Goal: Task Accomplishment & Management: Manage account settings

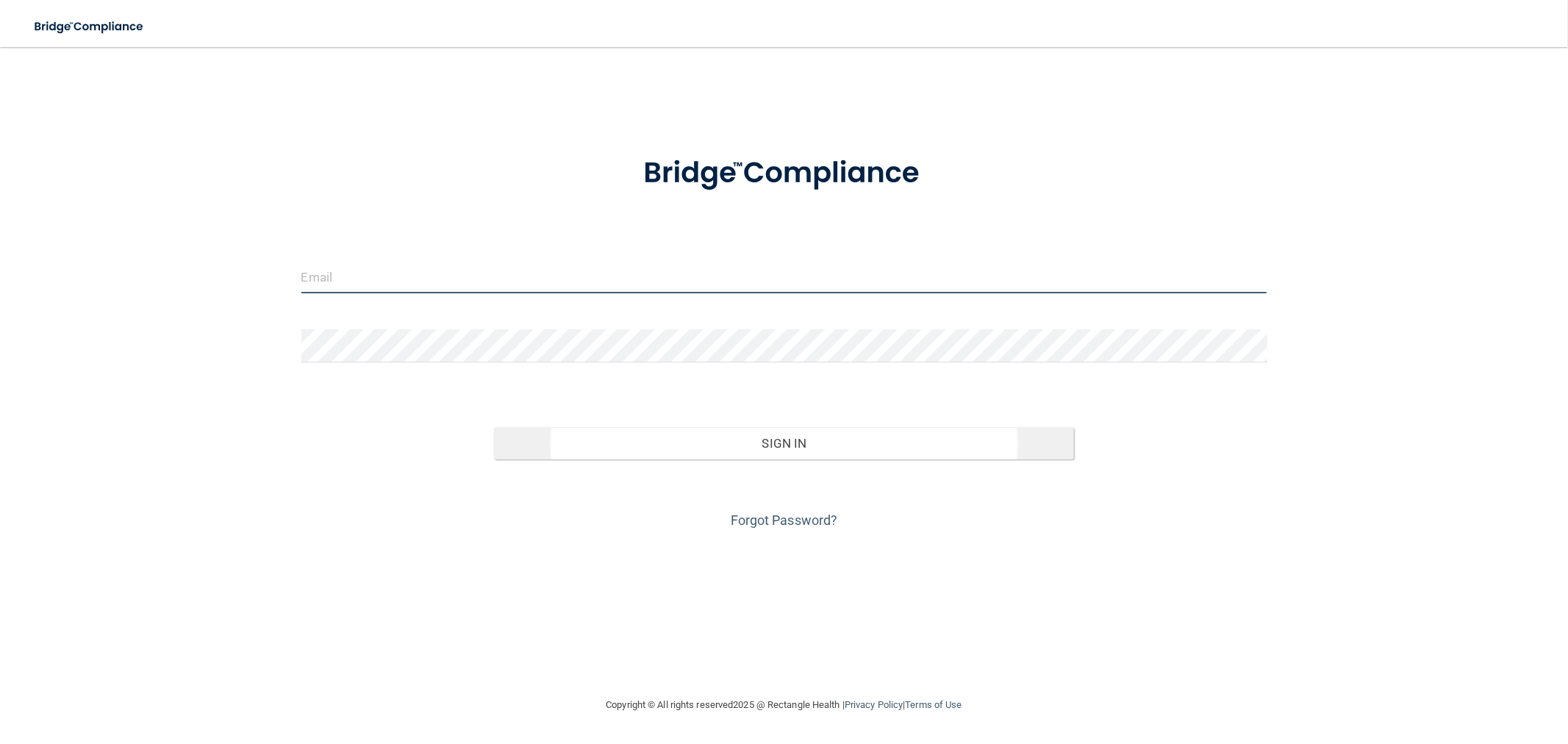
type input "[EMAIL_ADDRESS][DOMAIN_NAME]"
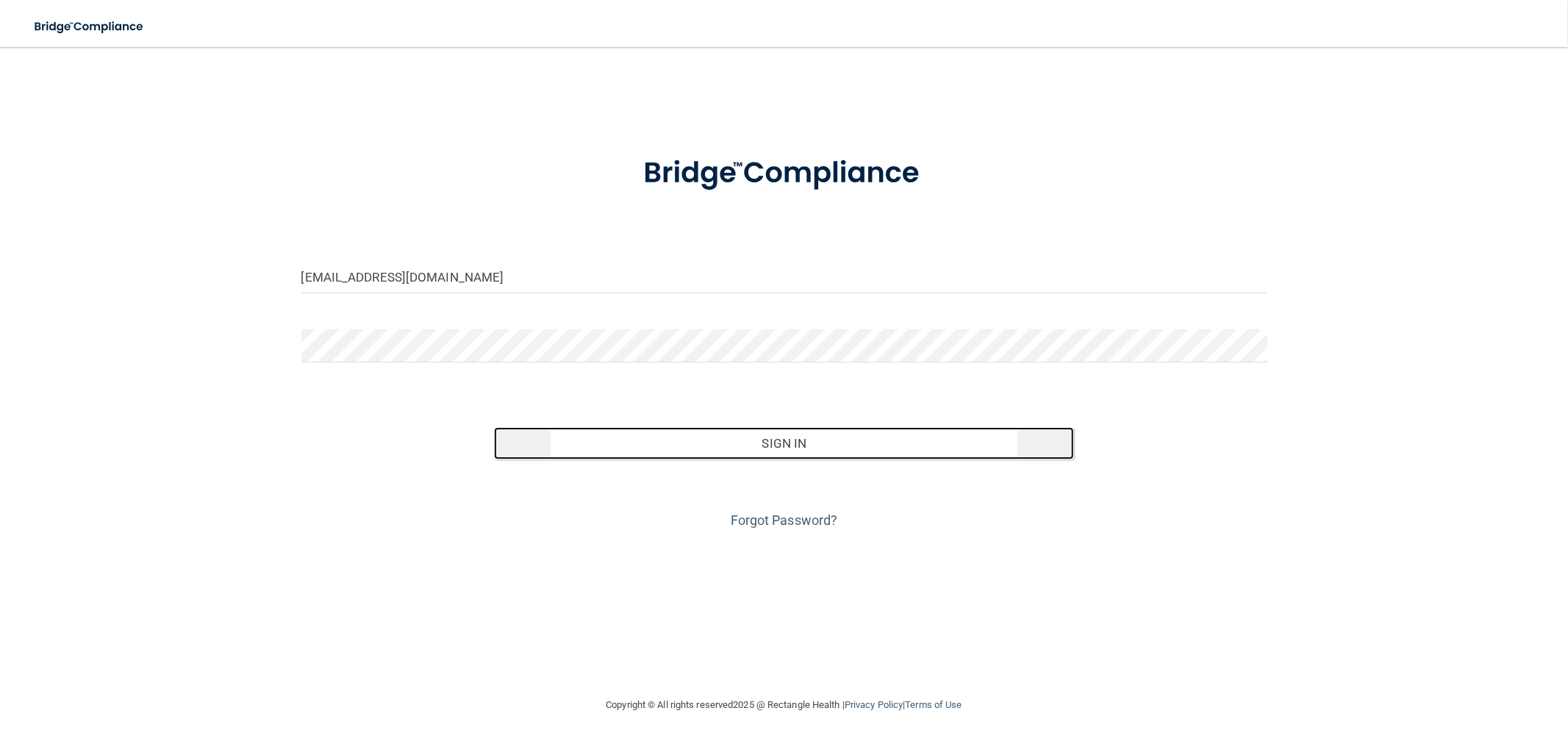
click at [694, 456] on button "Sign In" at bounding box center [784, 443] width 579 height 32
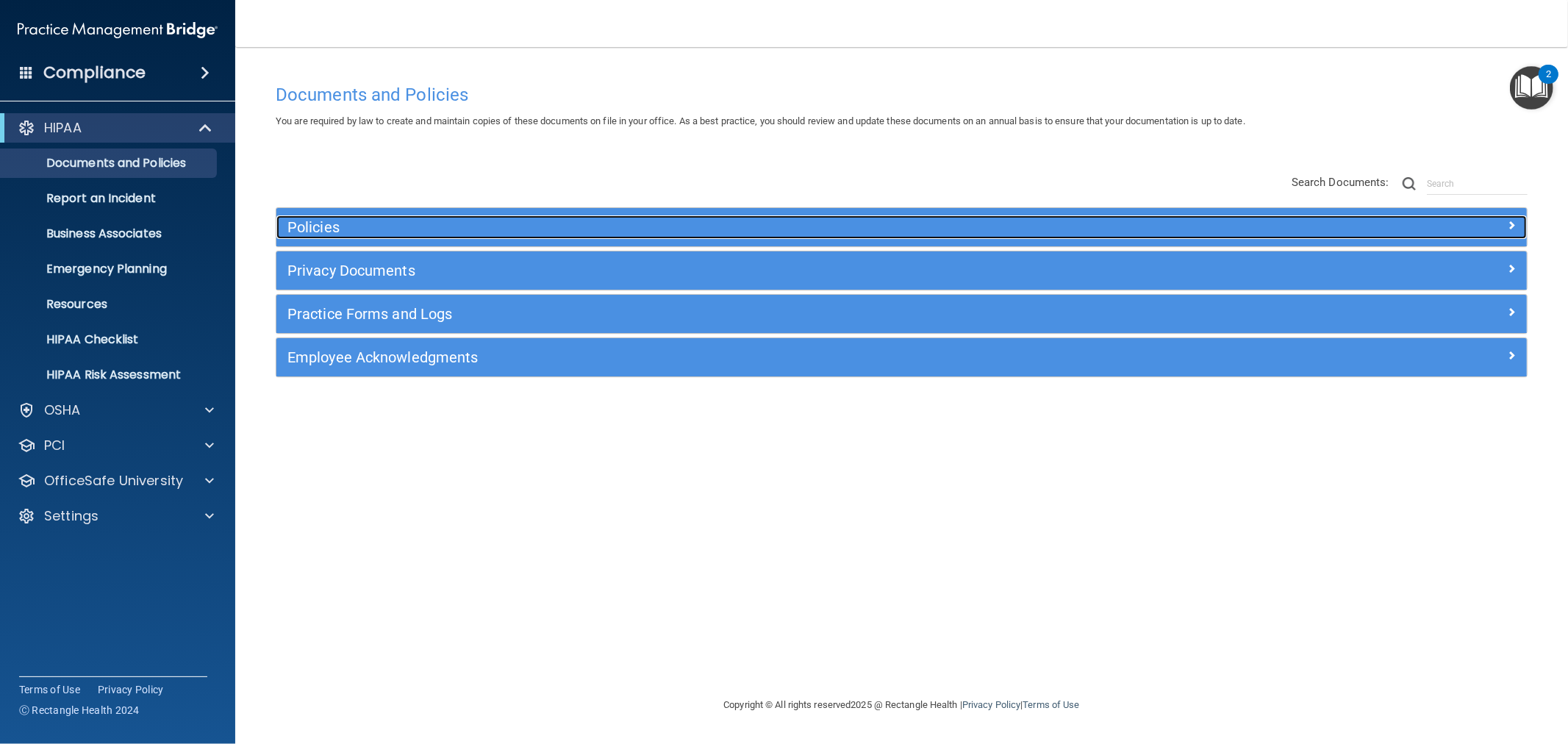
click at [601, 228] on h5 "Policies" at bounding box center [745, 227] width 916 height 16
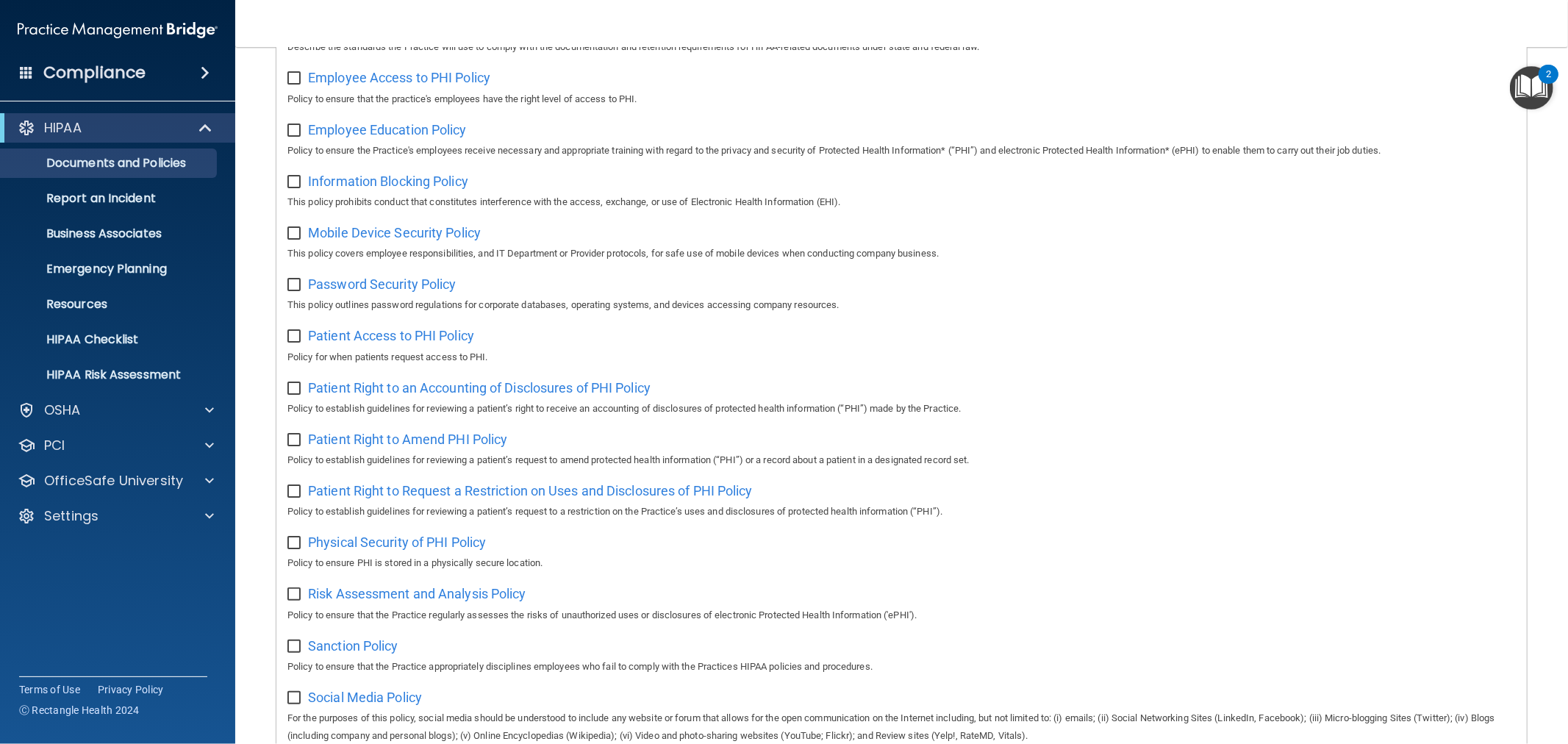
scroll to position [571, 0]
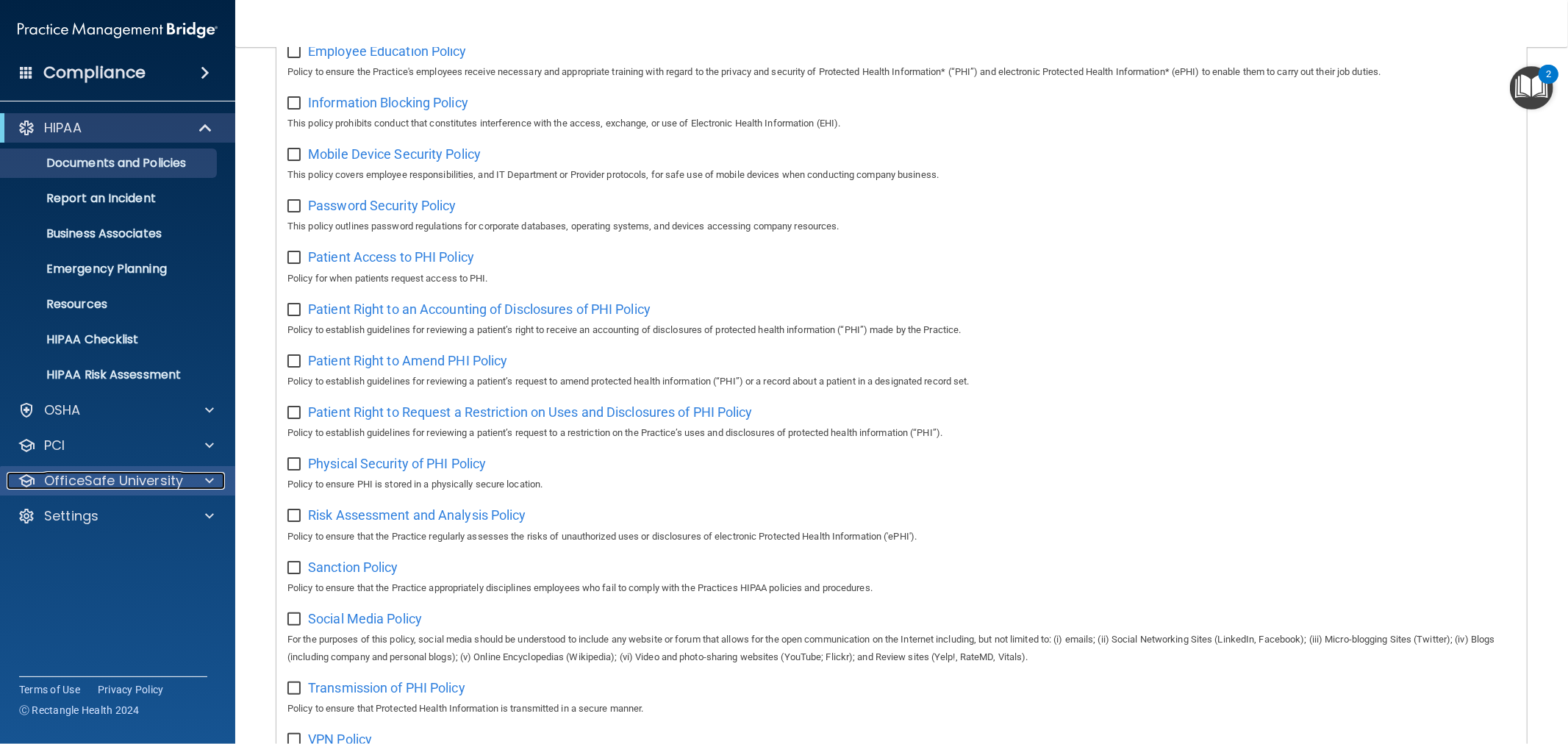
click at [176, 486] on p "OfficeSafe University" at bounding box center [114, 481] width 139 height 18
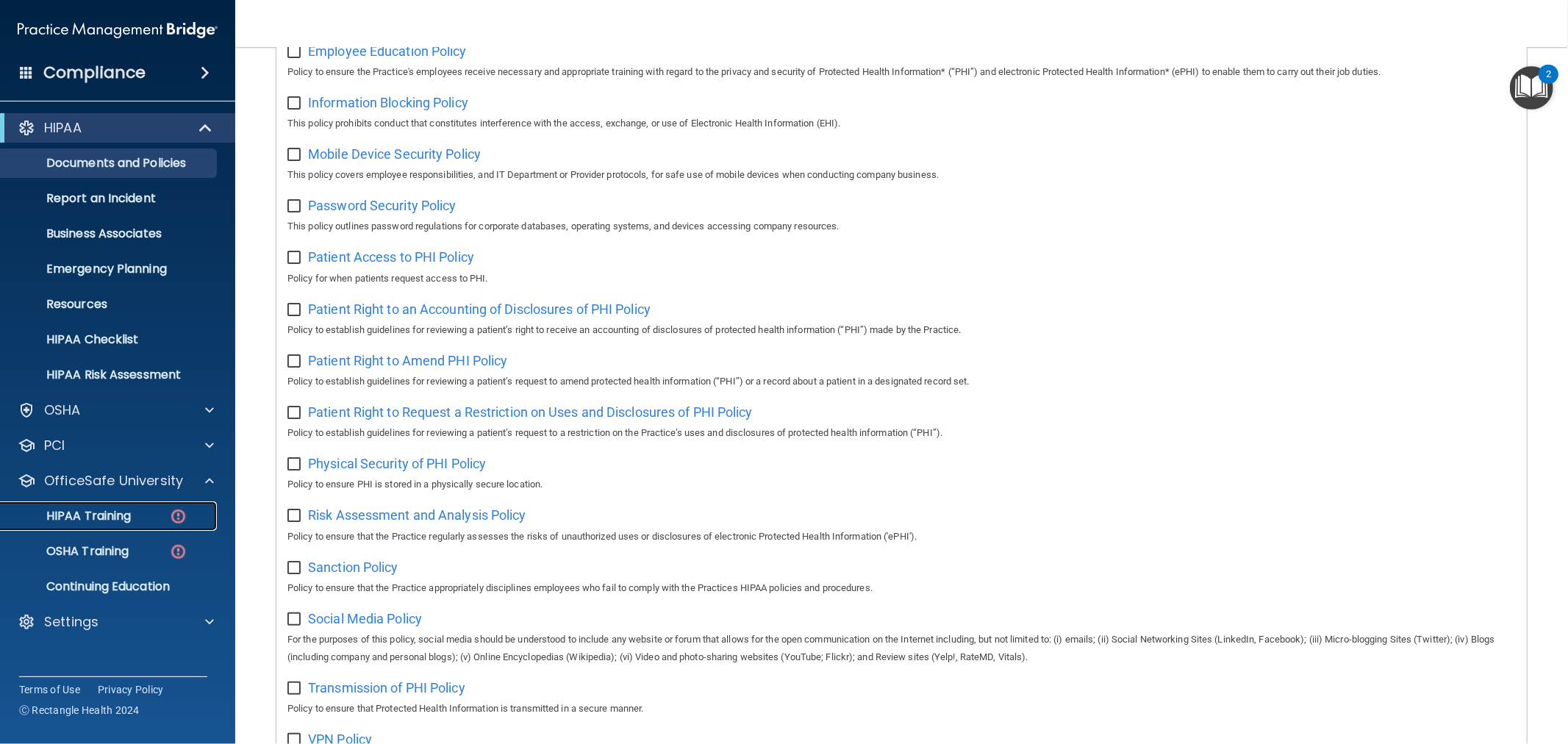
click at [127, 523] on p "HIPAA Training" at bounding box center [70, 516] width 122 height 15
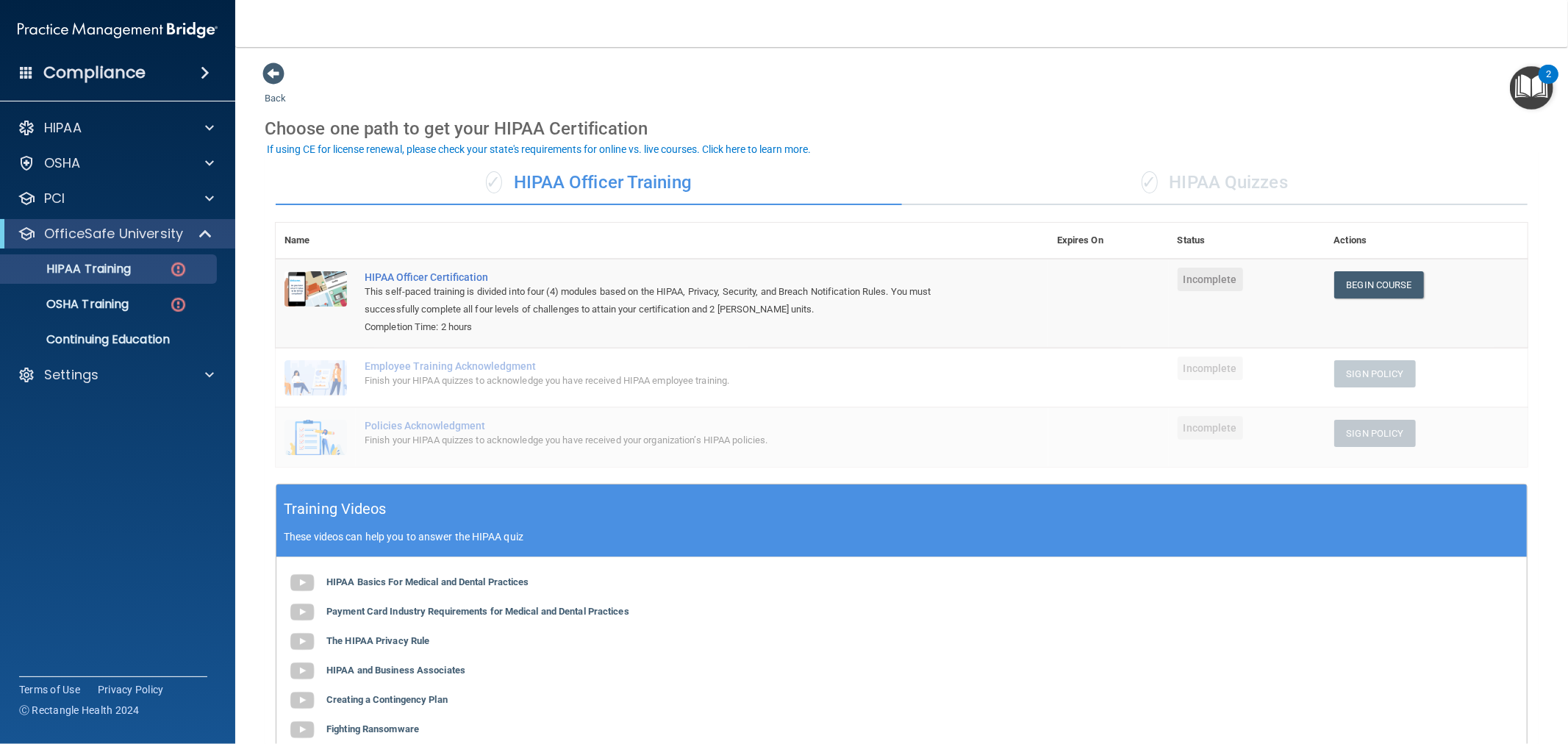
click at [1177, 172] on div "✓ HIPAA Quizzes" at bounding box center [1216, 183] width 627 height 44
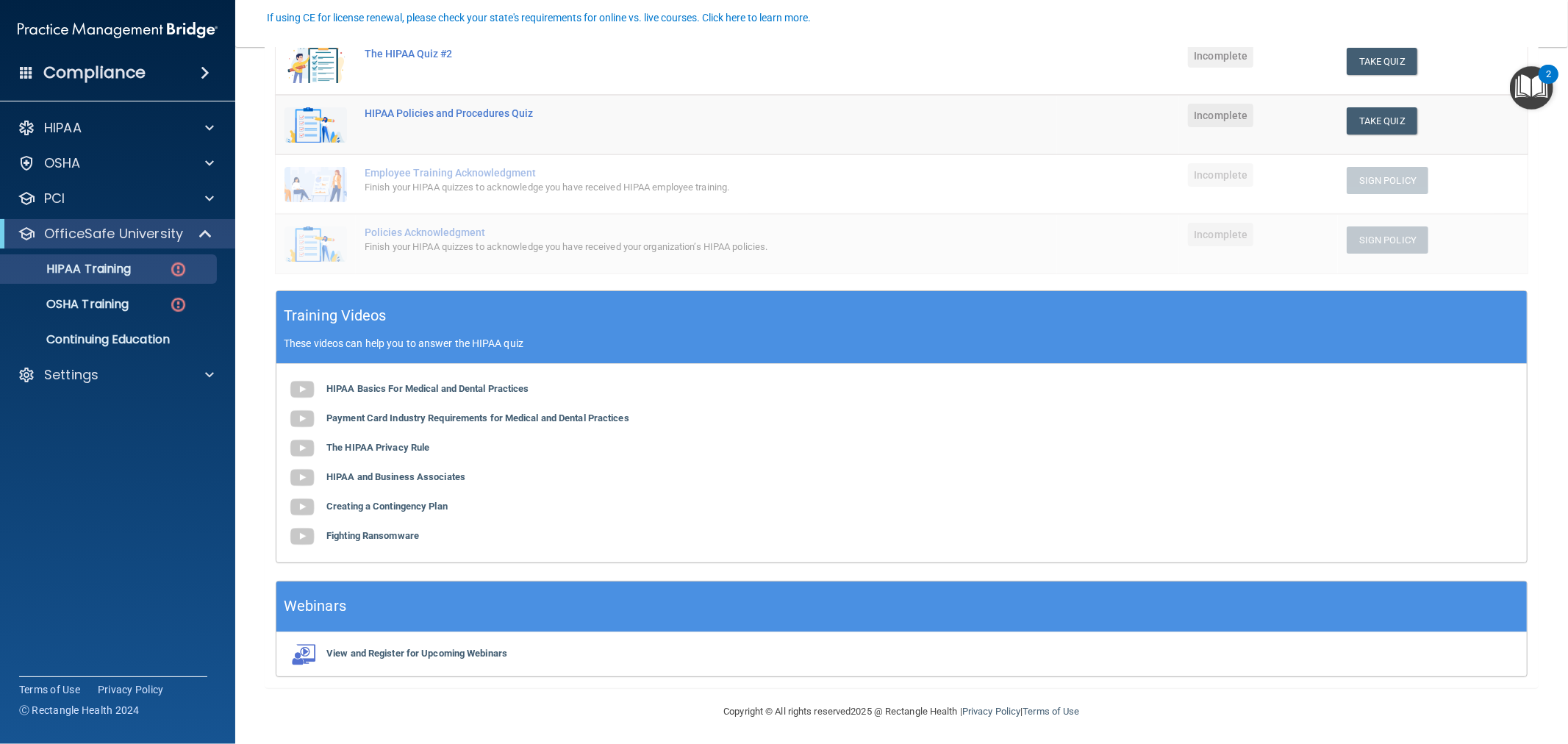
scroll to position [284, 0]
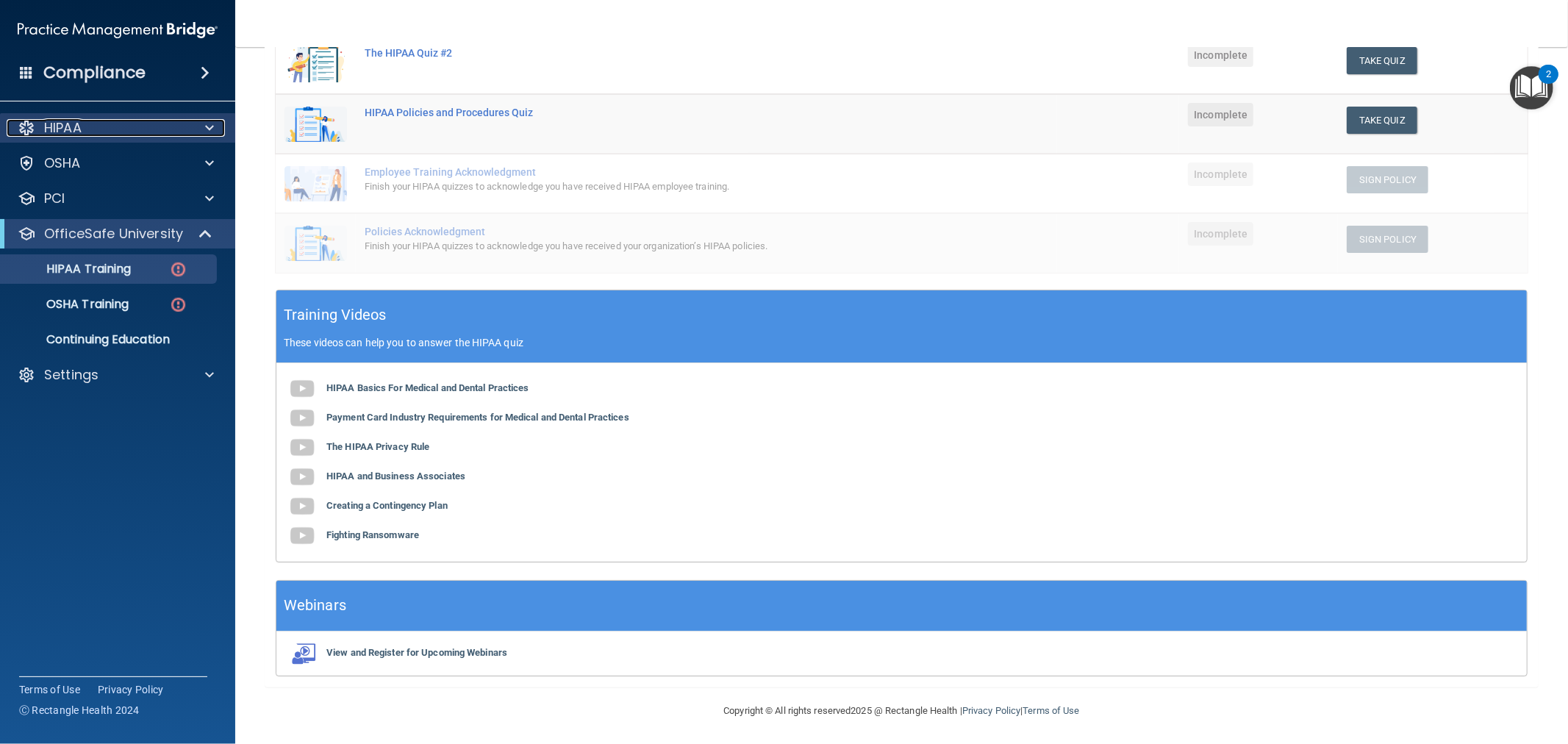
click at [140, 126] on div "HIPAA" at bounding box center [97, 128] width 182 height 18
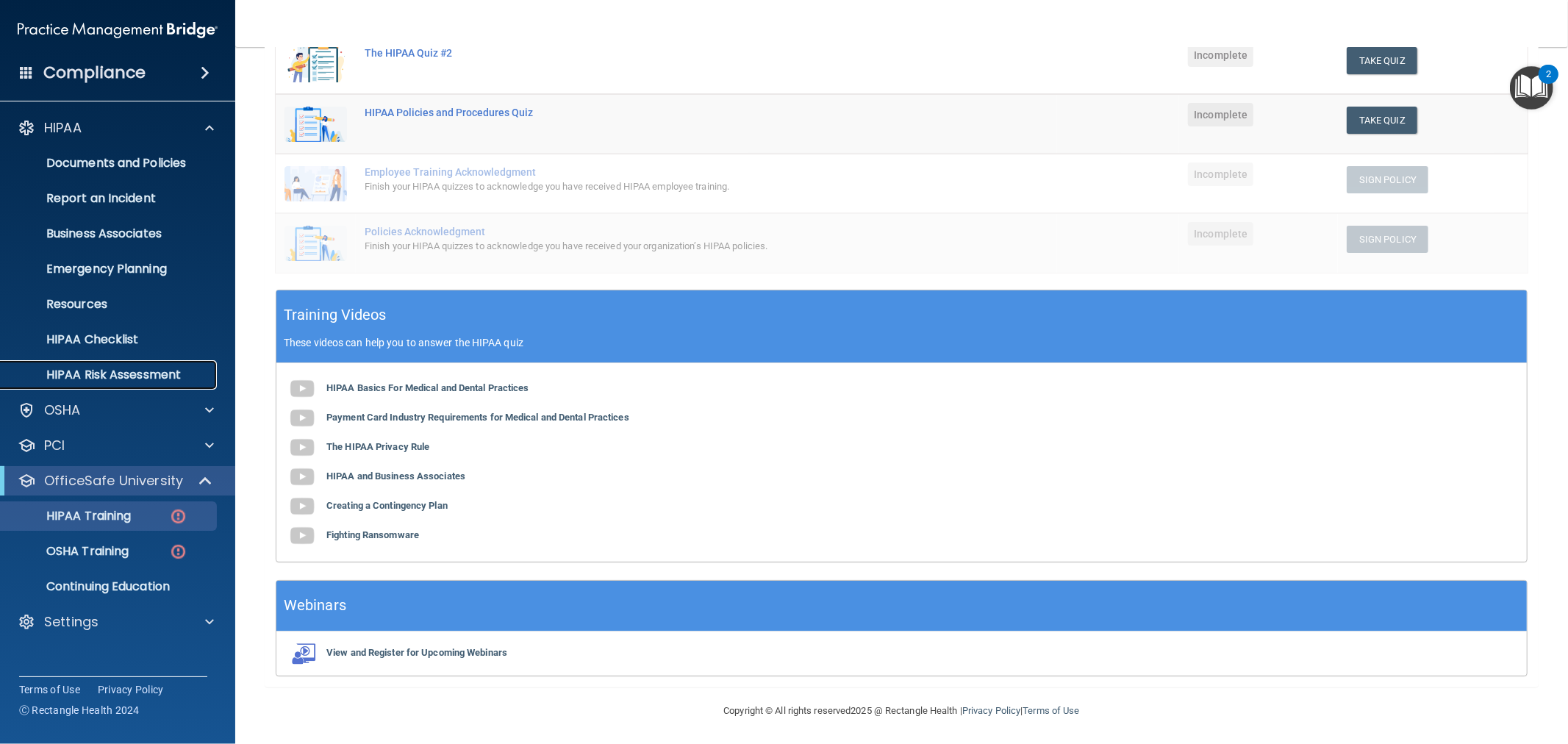
click at [122, 372] on p "HIPAA Risk Assessment" at bounding box center [110, 375] width 201 height 15
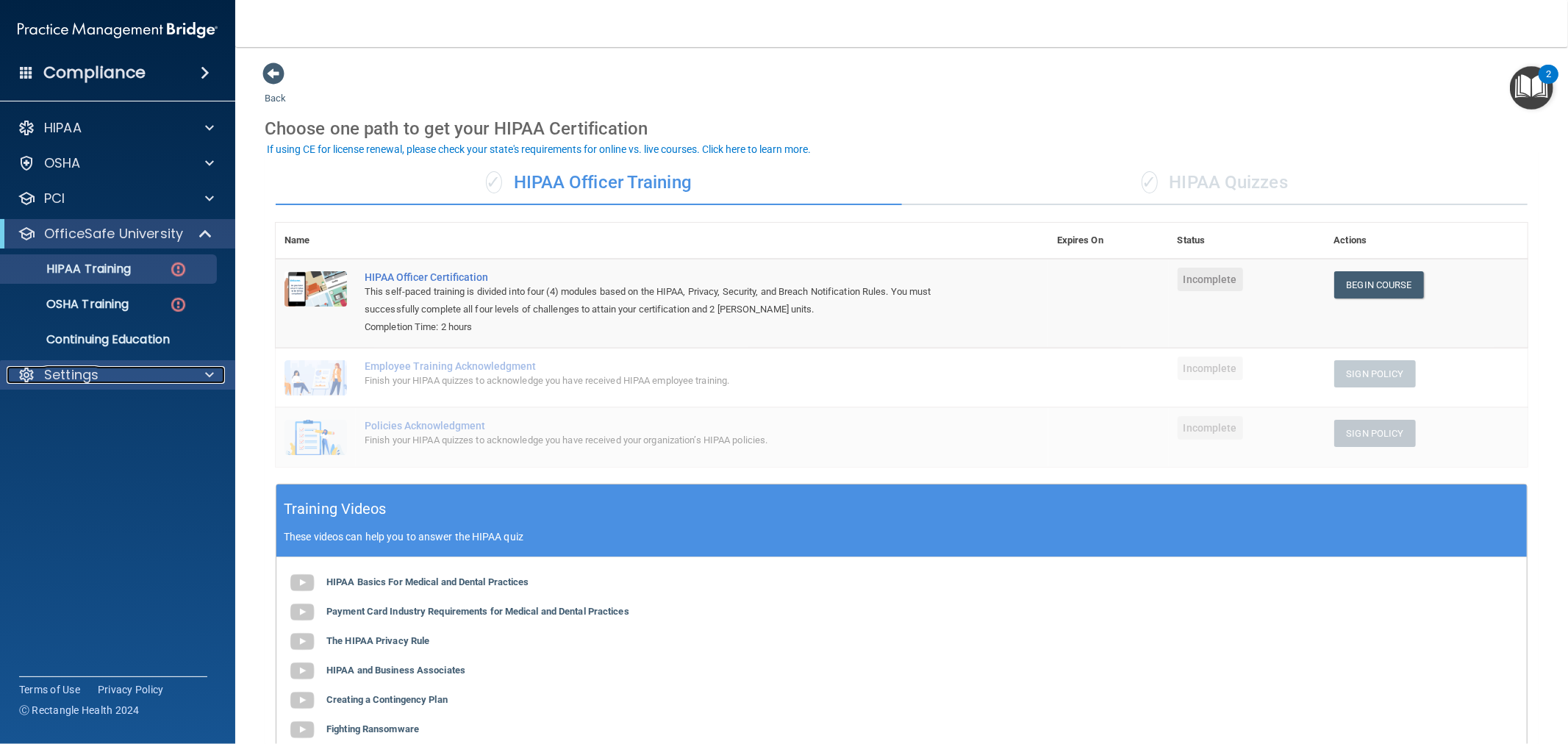
click at [129, 372] on div "Settings" at bounding box center [97, 375] width 182 height 18
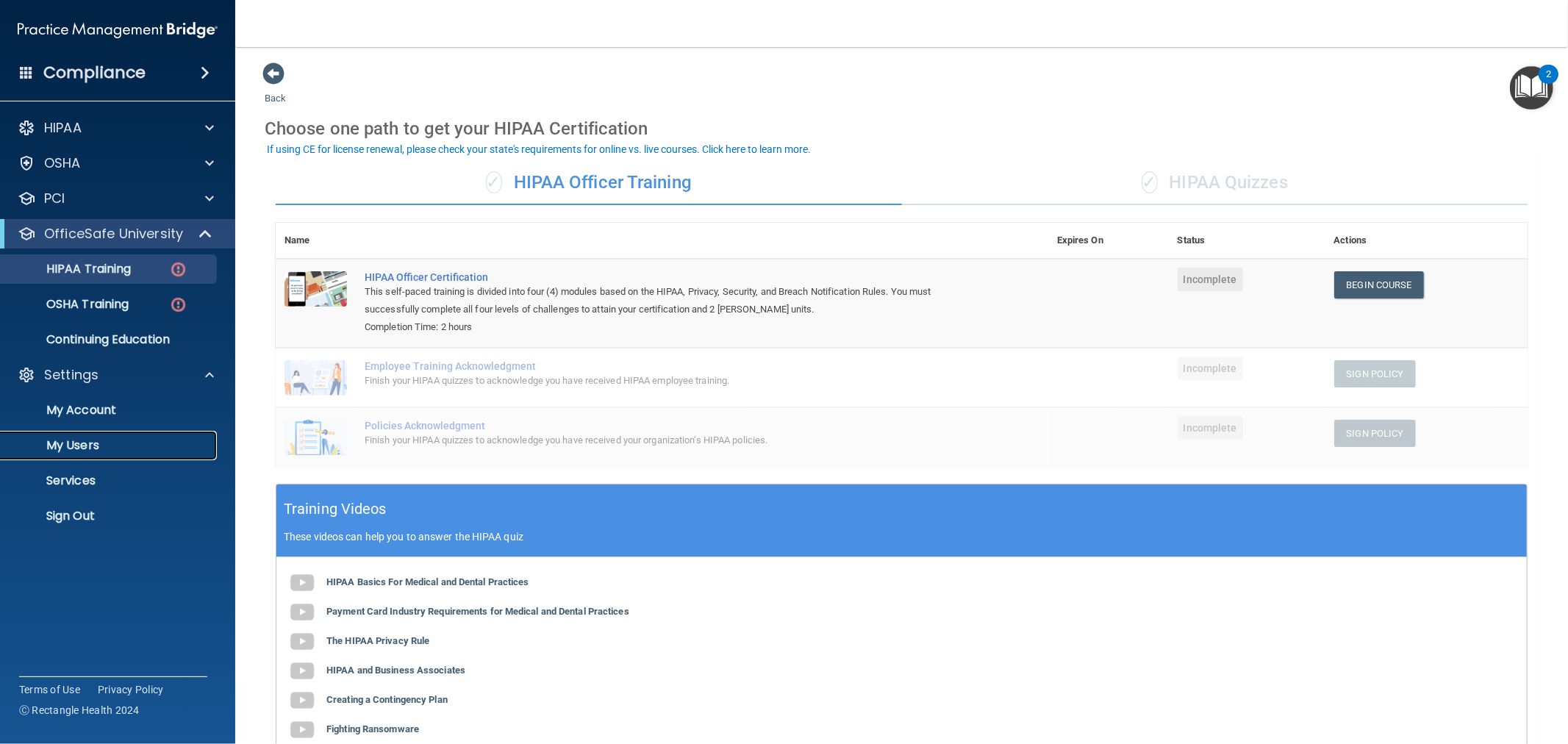
click at [113, 441] on p "My Users" at bounding box center [110, 445] width 201 height 15
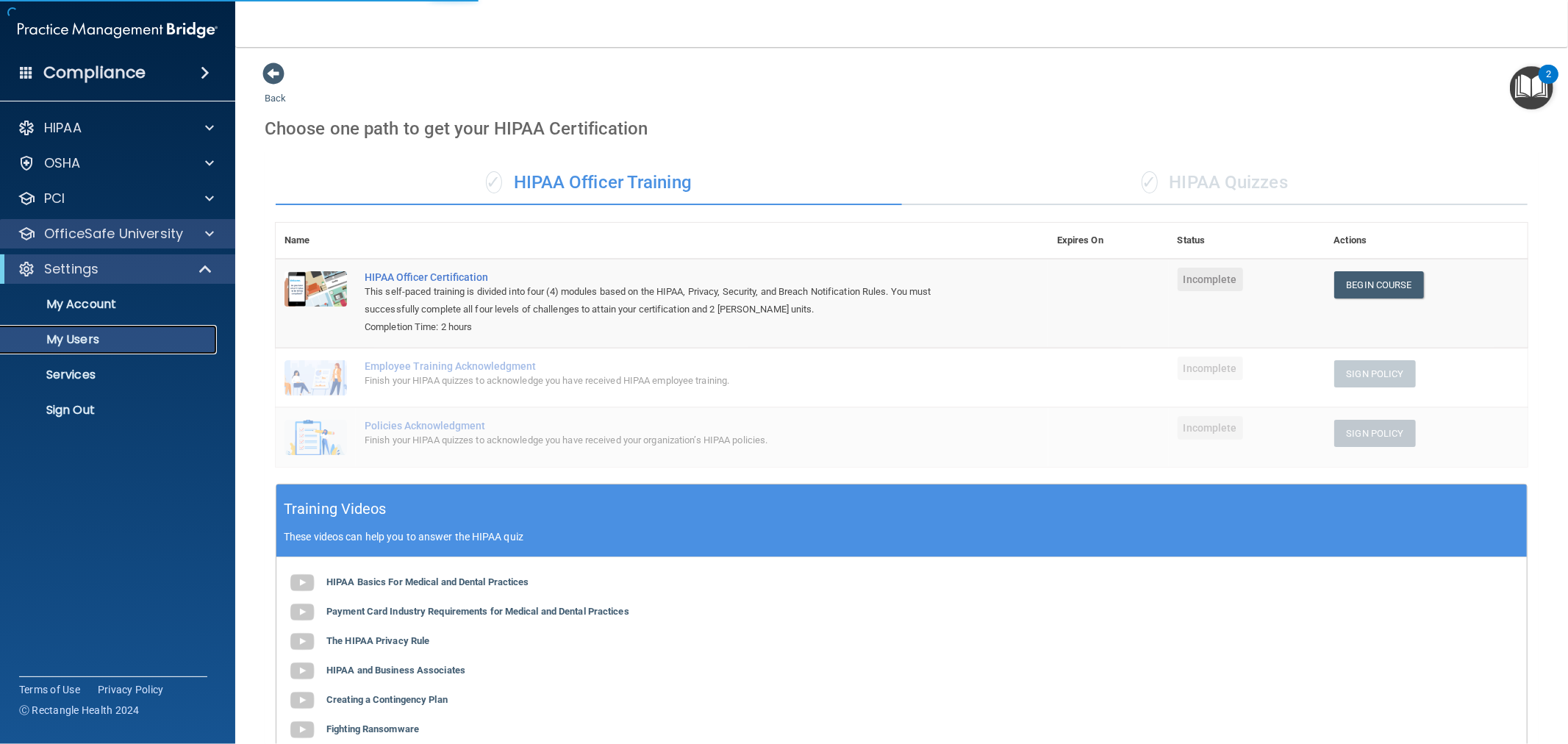
select select "20"
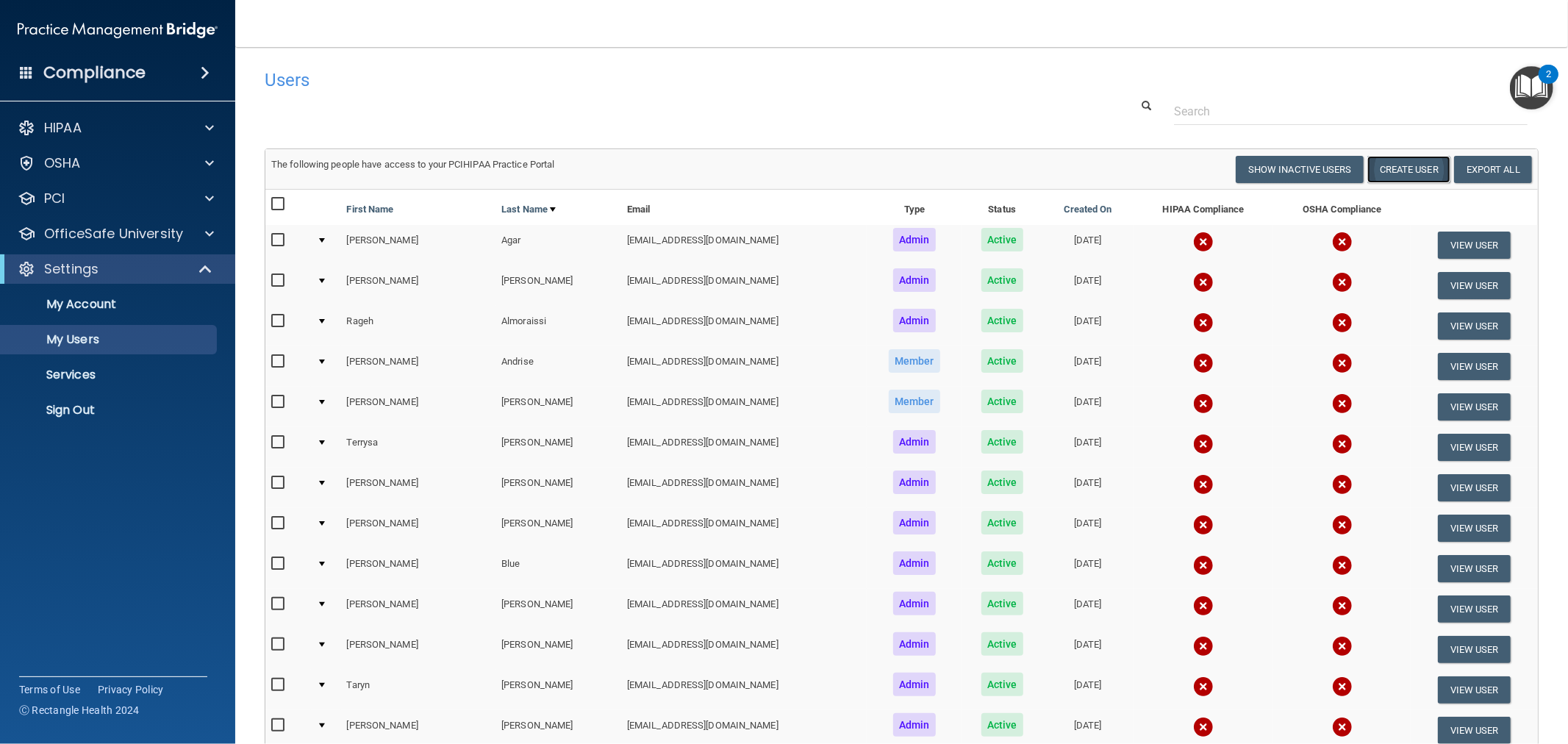
click at [1392, 173] on button "Create User" at bounding box center [1409, 169] width 83 height 27
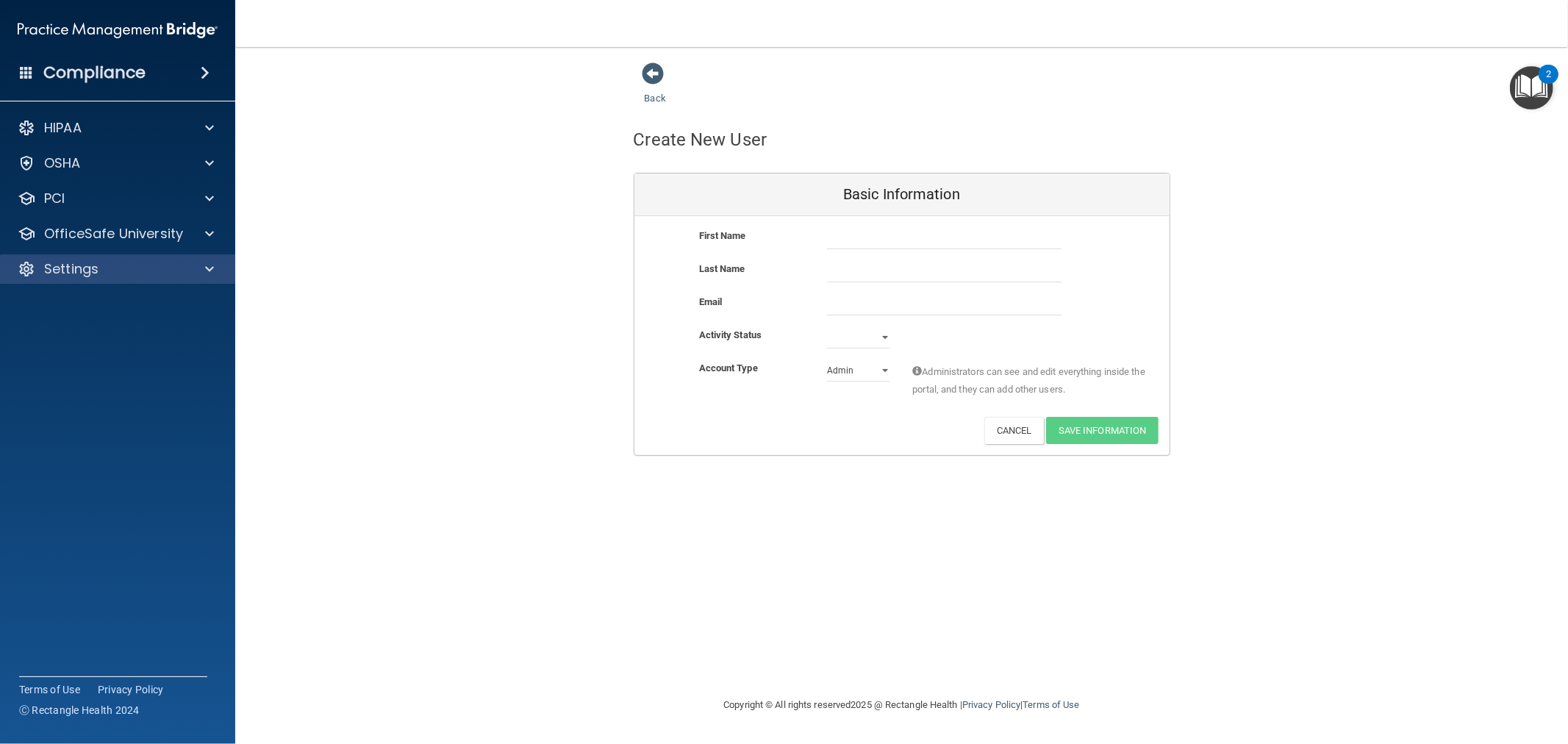
click at [106, 282] on div "Settings" at bounding box center [118, 269] width 236 height 29
click at [147, 263] on div "Settings" at bounding box center [97, 269] width 182 height 18
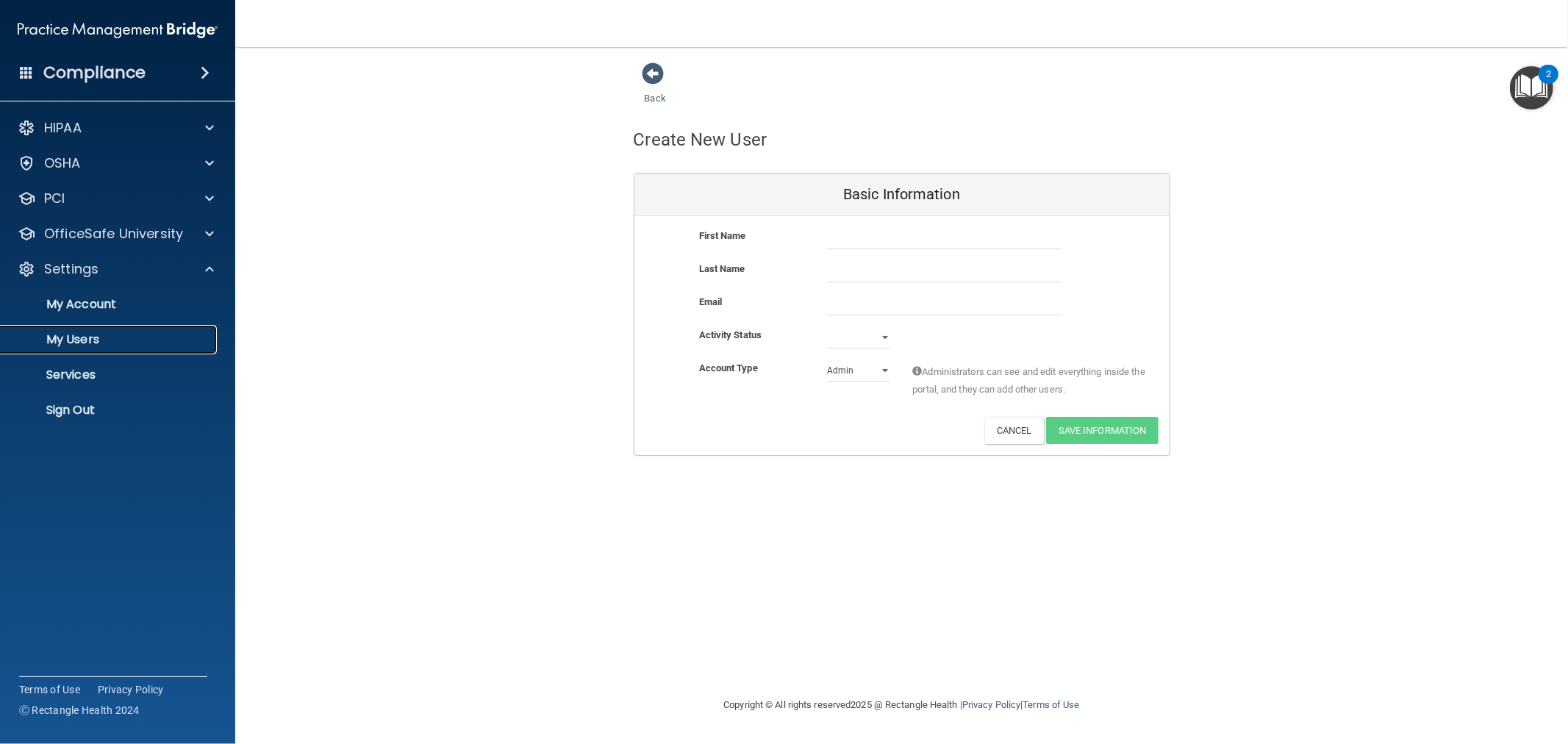
click at [124, 349] on link "My Users" at bounding box center [101, 340] width 231 height 29
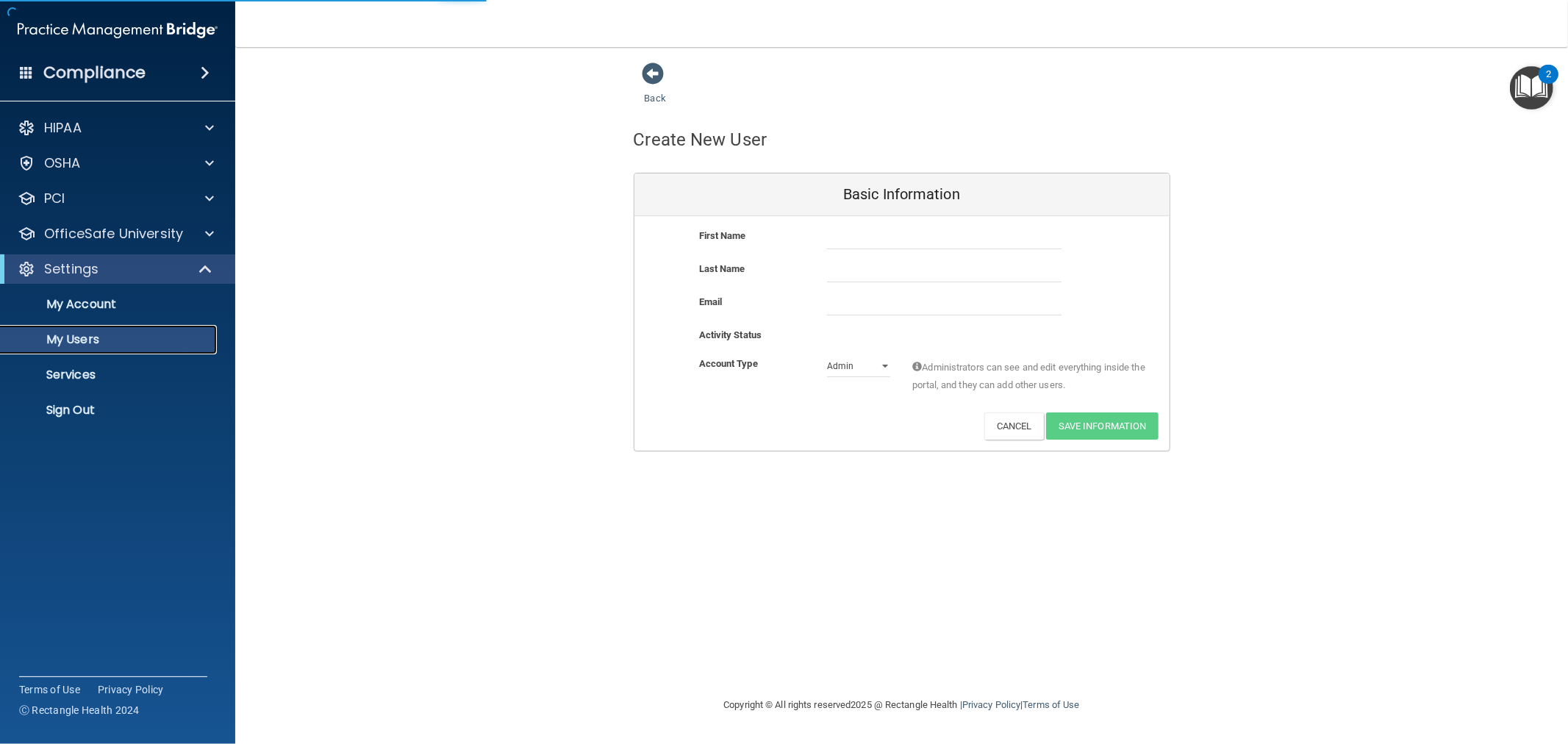
select select "20"
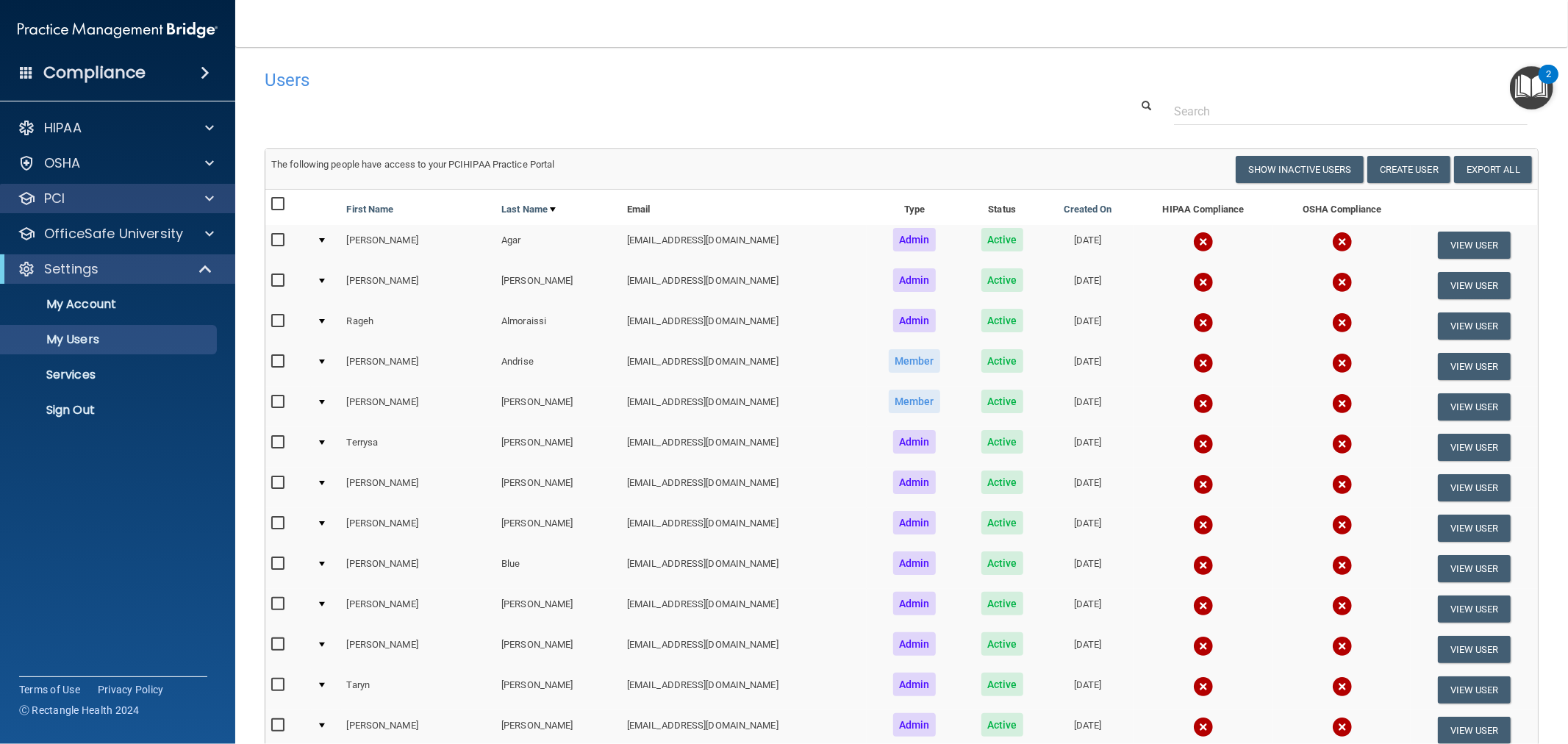
click at [160, 207] on div "PCI" at bounding box center [118, 198] width 236 height 29
click at [154, 206] on div "PCI" at bounding box center [97, 198] width 182 height 18
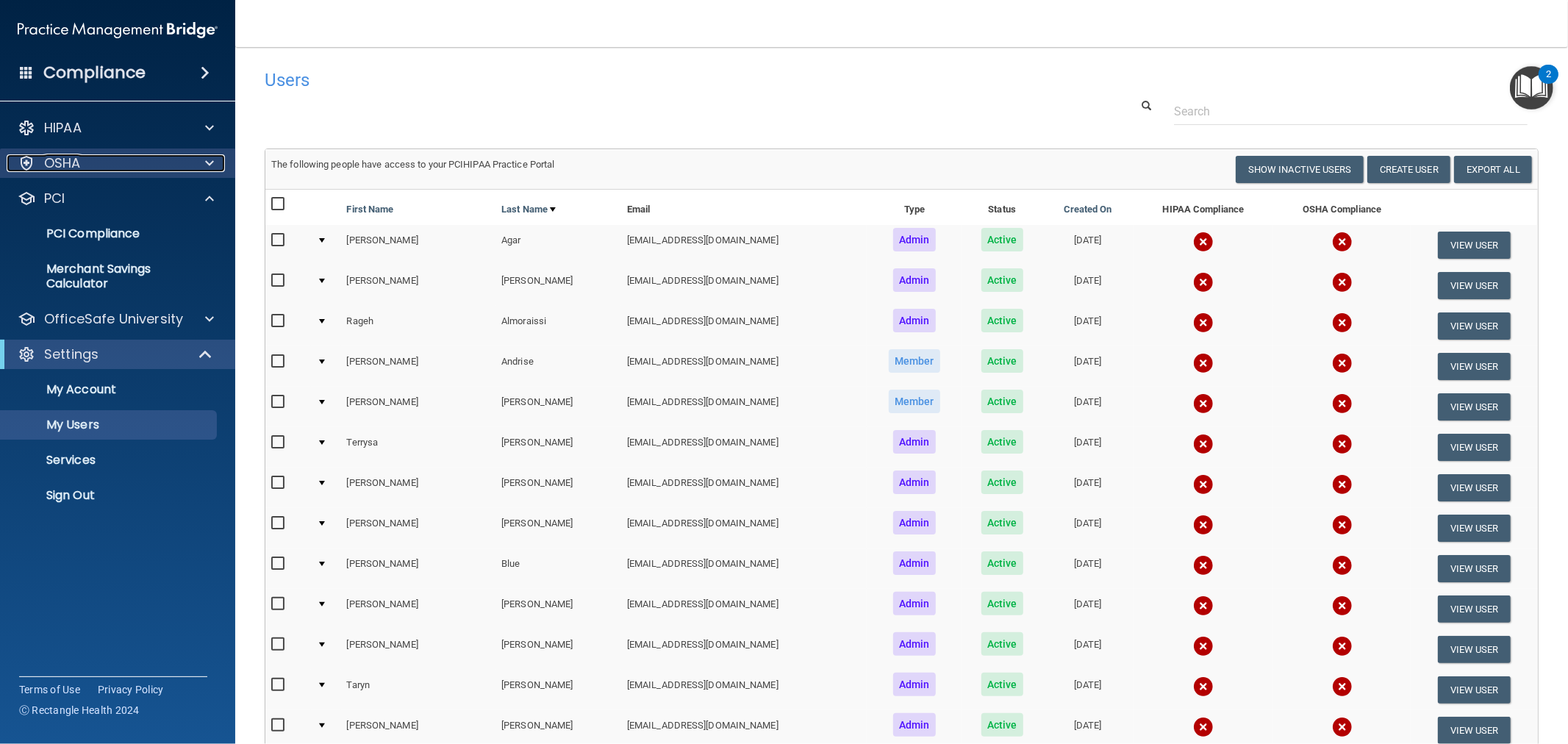
click at [151, 159] on div "OSHA" at bounding box center [97, 163] width 182 height 18
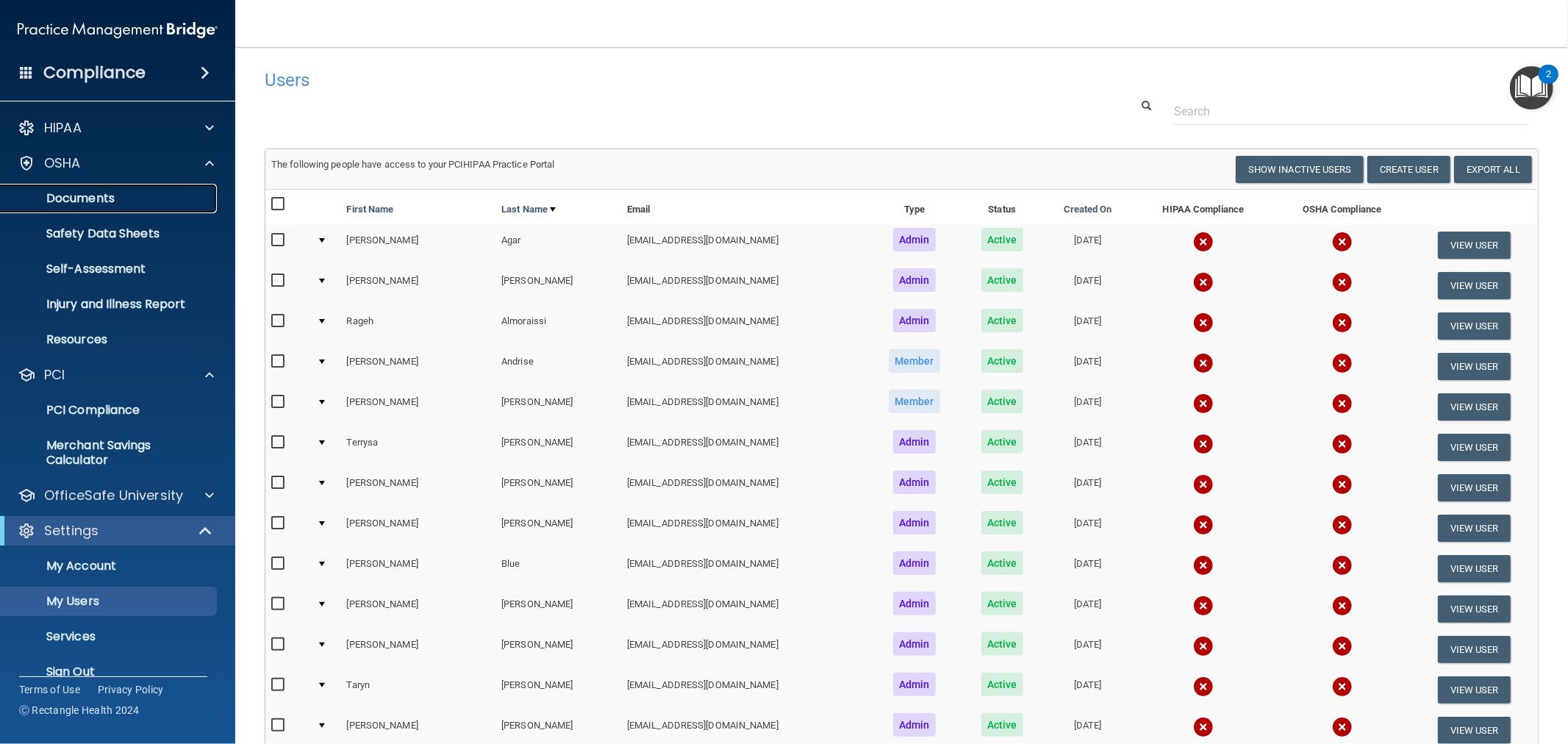
click at [115, 203] on p "Documents" at bounding box center [110, 198] width 201 height 15
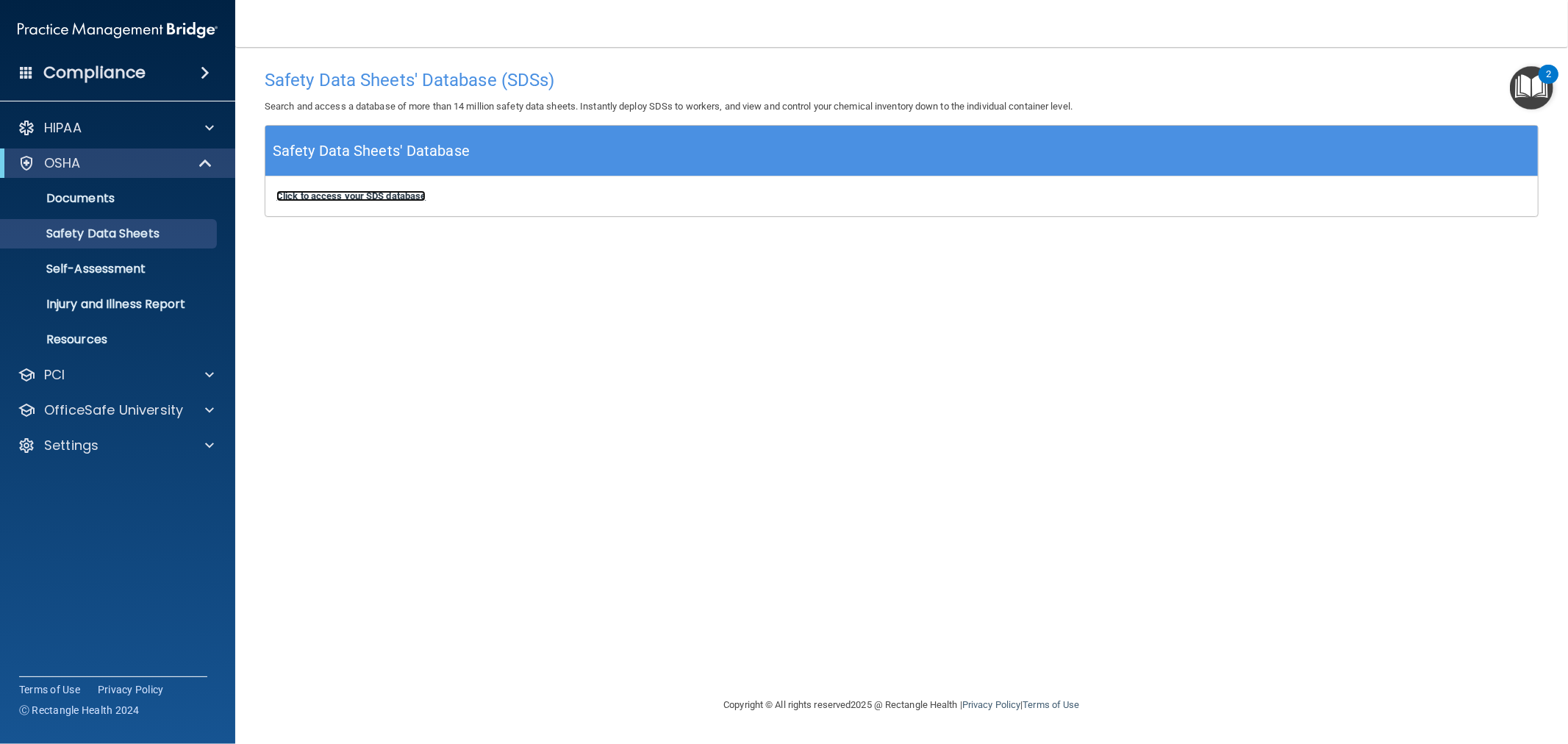
click at [396, 195] on b "Click to access your SDS database" at bounding box center [351, 195] width 149 height 11
click at [172, 122] on div "HIPAA" at bounding box center [97, 128] width 182 height 18
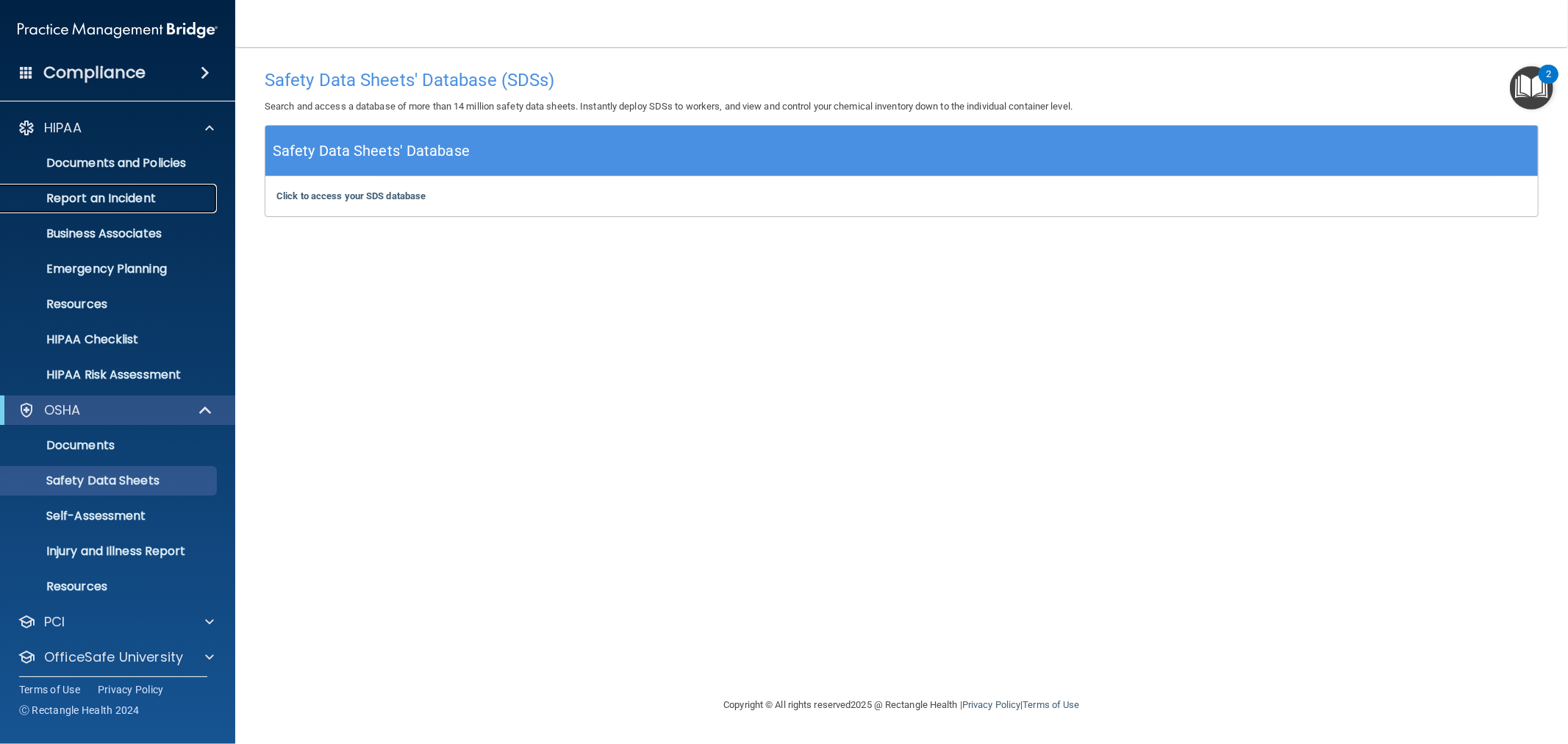
click at [158, 199] on p "Report an Incident" at bounding box center [110, 198] width 201 height 15
